Goal: Task Accomplishment & Management: Manage account settings

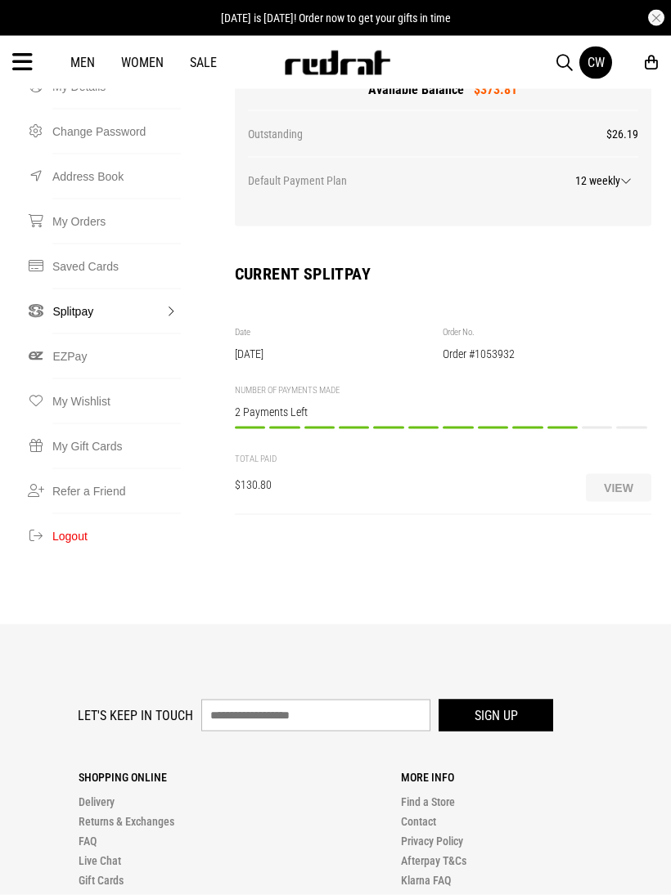
scroll to position [268, 0]
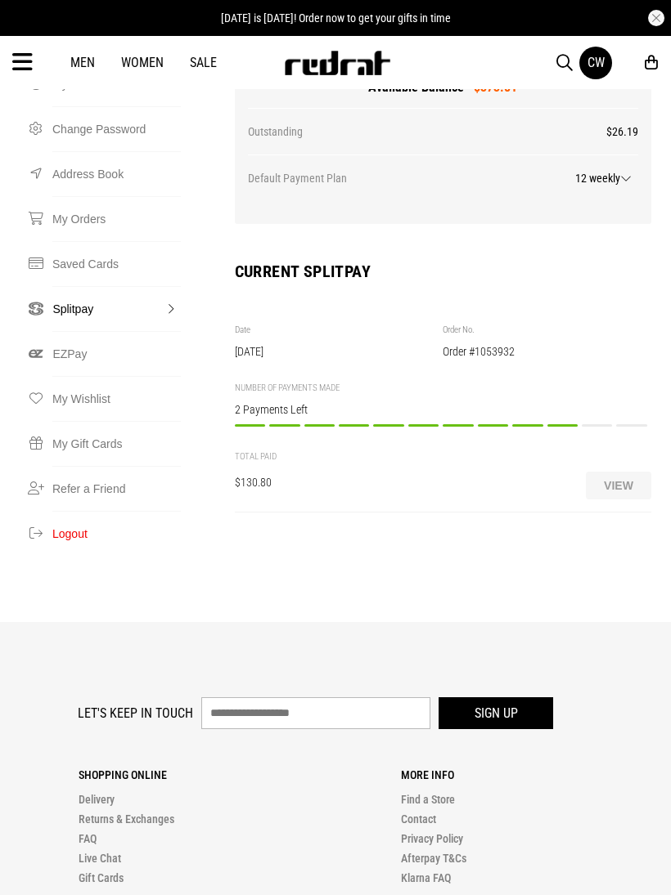
click at [625, 472] on button "View" at bounding box center [617, 486] width 65 height 28
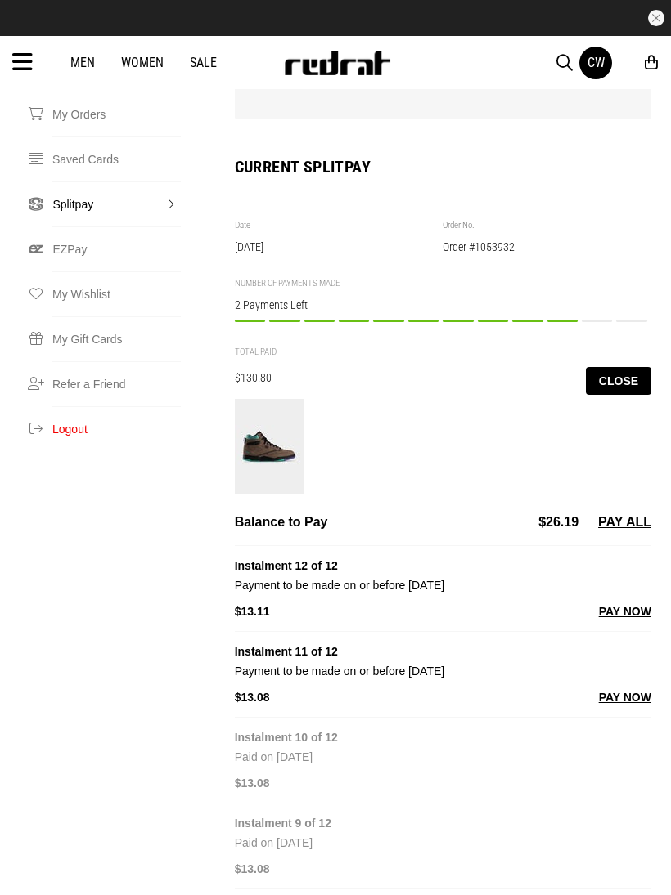
scroll to position [0, 0]
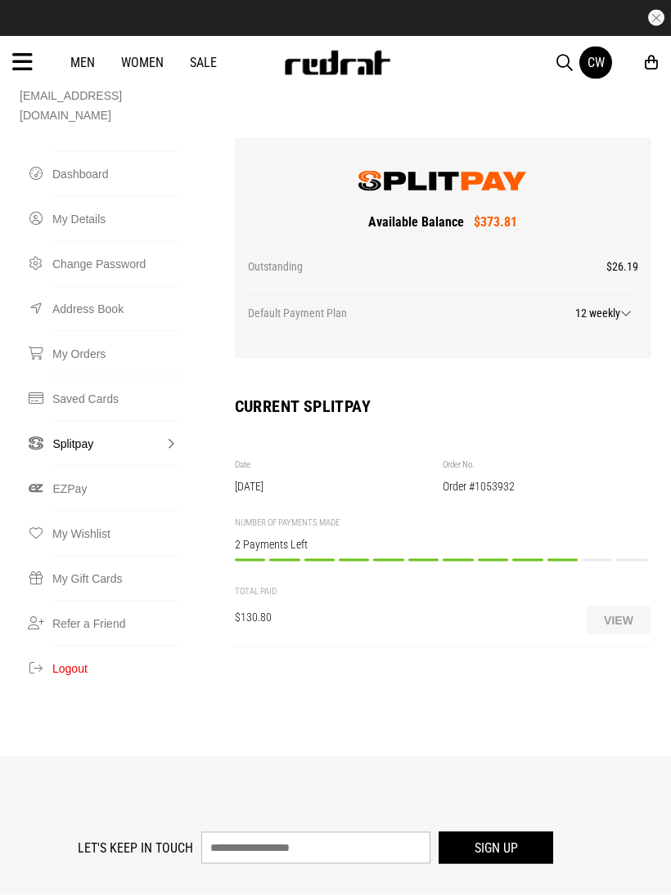
scroll to position [135, 0]
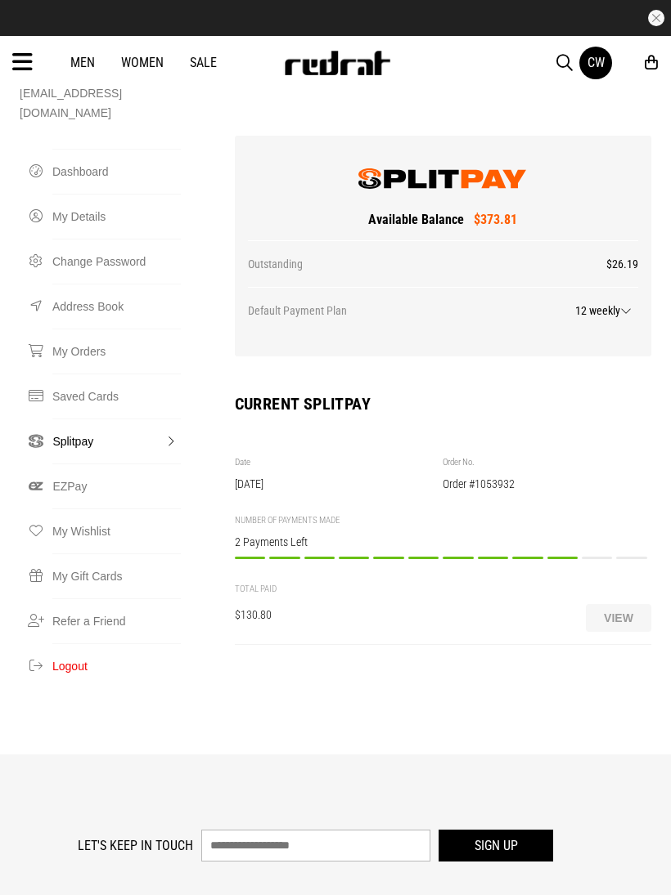
click at [626, 604] on button "View" at bounding box center [617, 618] width 65 height 28
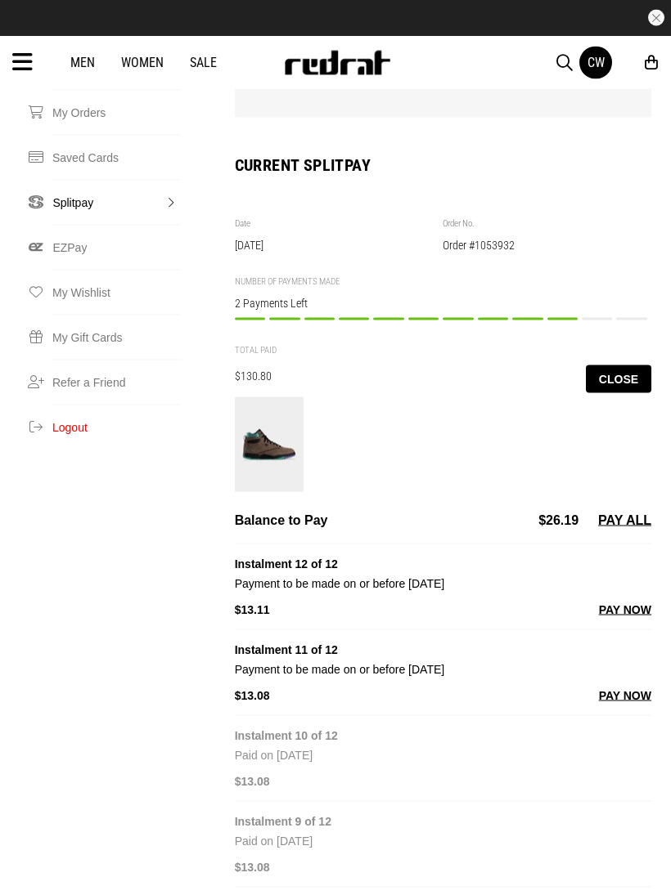
scroll to position [379, 0]
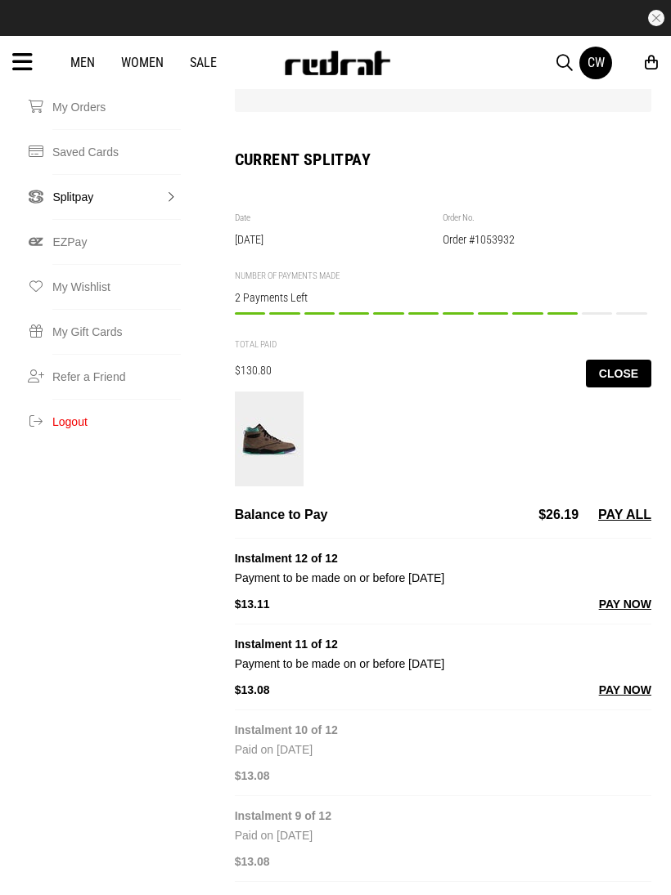
click at [628, 680] on button "PAY NOW" at bounding box center [625, 690] width 52 height 20
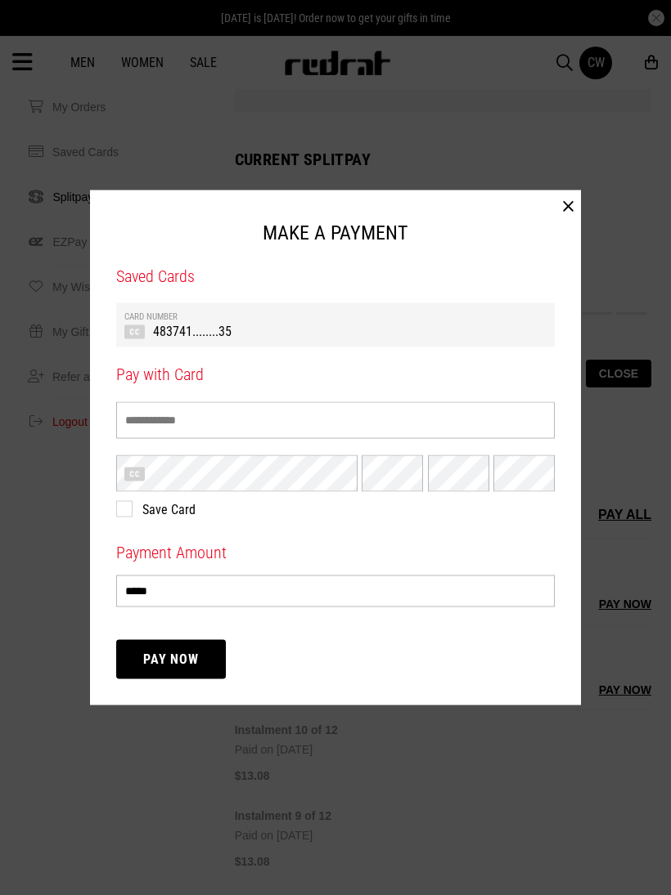
click at [527, 322] on th "Card Number" at bounding box center [335, 317] width 422 height 11
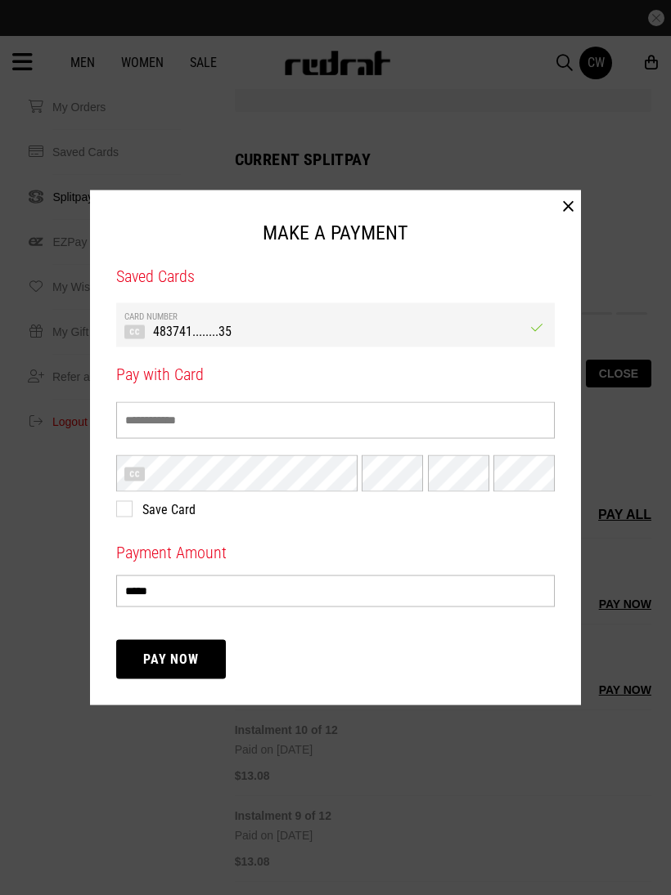
click at [134, 671] on button "Pay Now" at bounding box center [171, 659] width 110 height 39
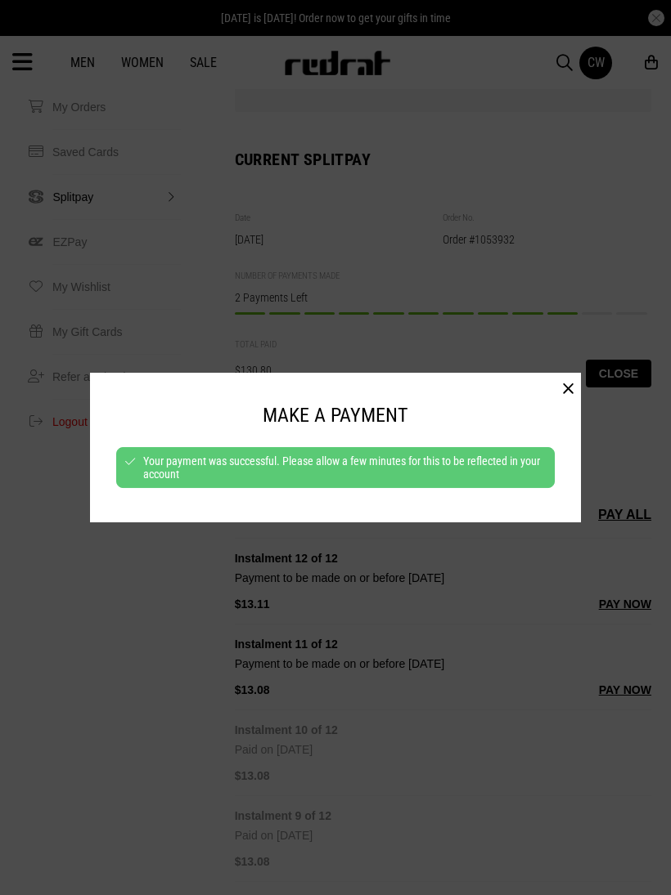
click at [568, 400] on button "button" at bounding box center [567, 389] width 25 height 33
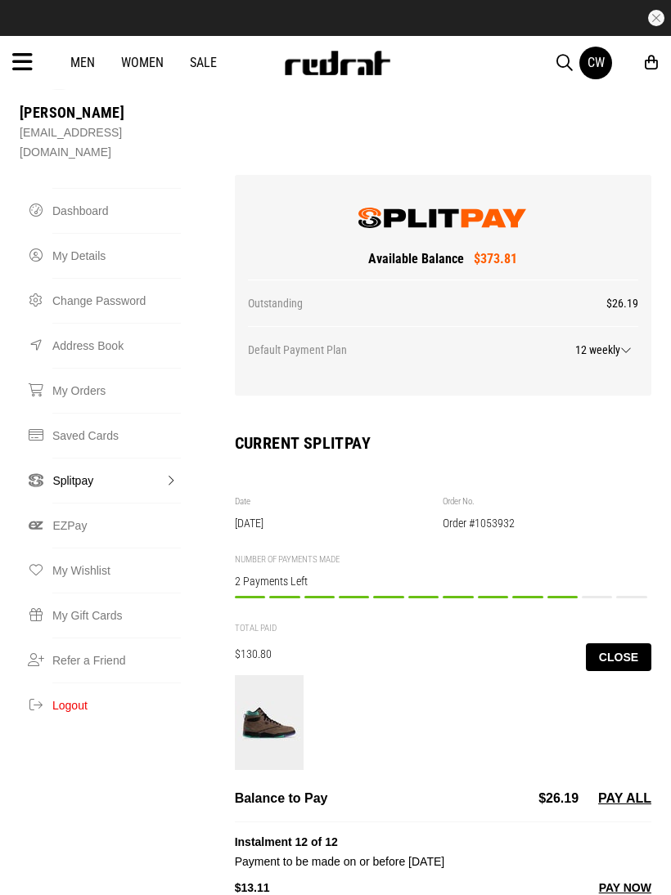
scroll to position [0, 0]
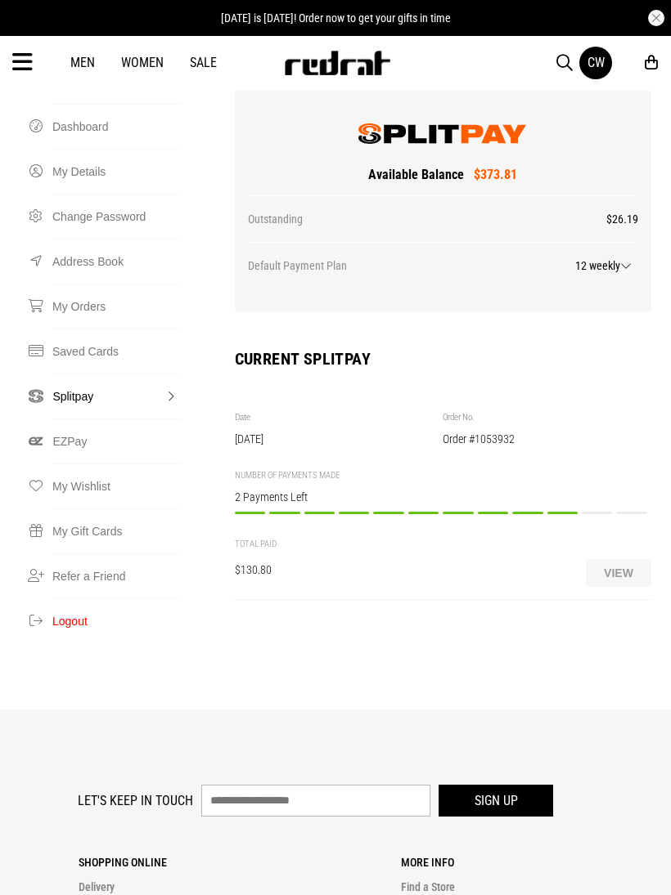
click at [621, 559] on button "View" at bounding box center [617, 573] width 65 height 28
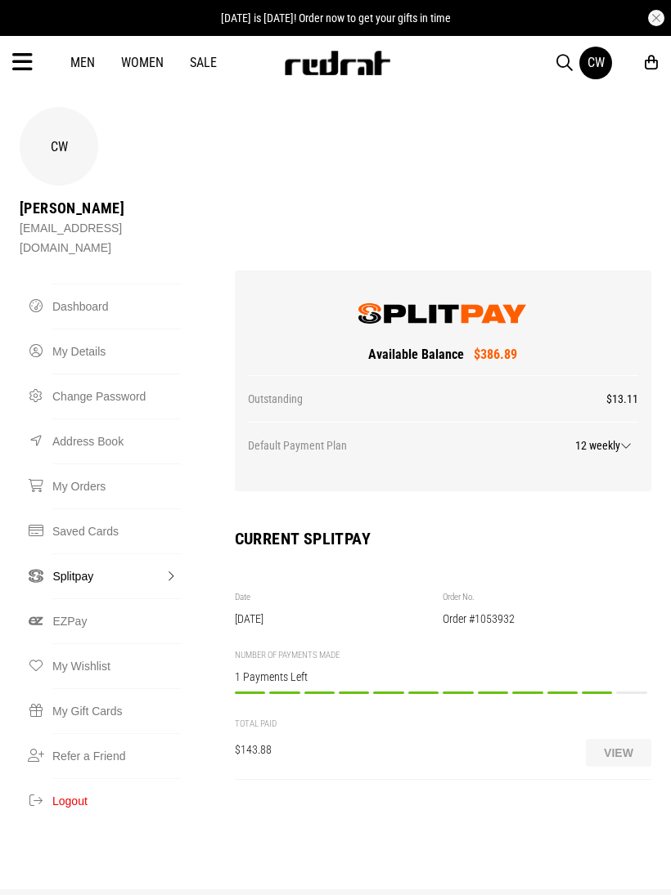
click at [631, 739] on button "View" at bounding box center [617, 753] width 65 height 28
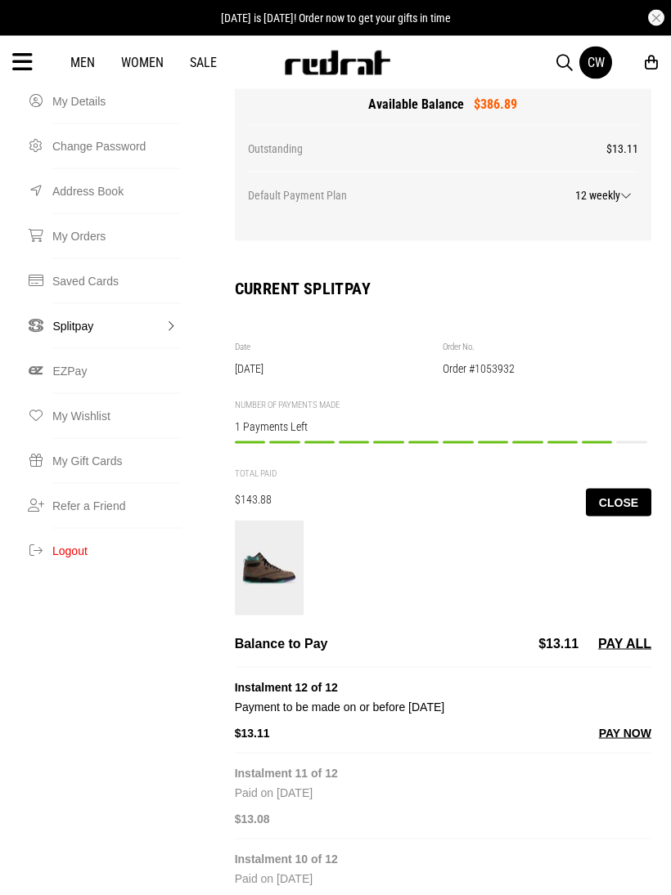
scroll to position [251, 0]
